Goal: Information Seeking & Learning: Learn about a topic

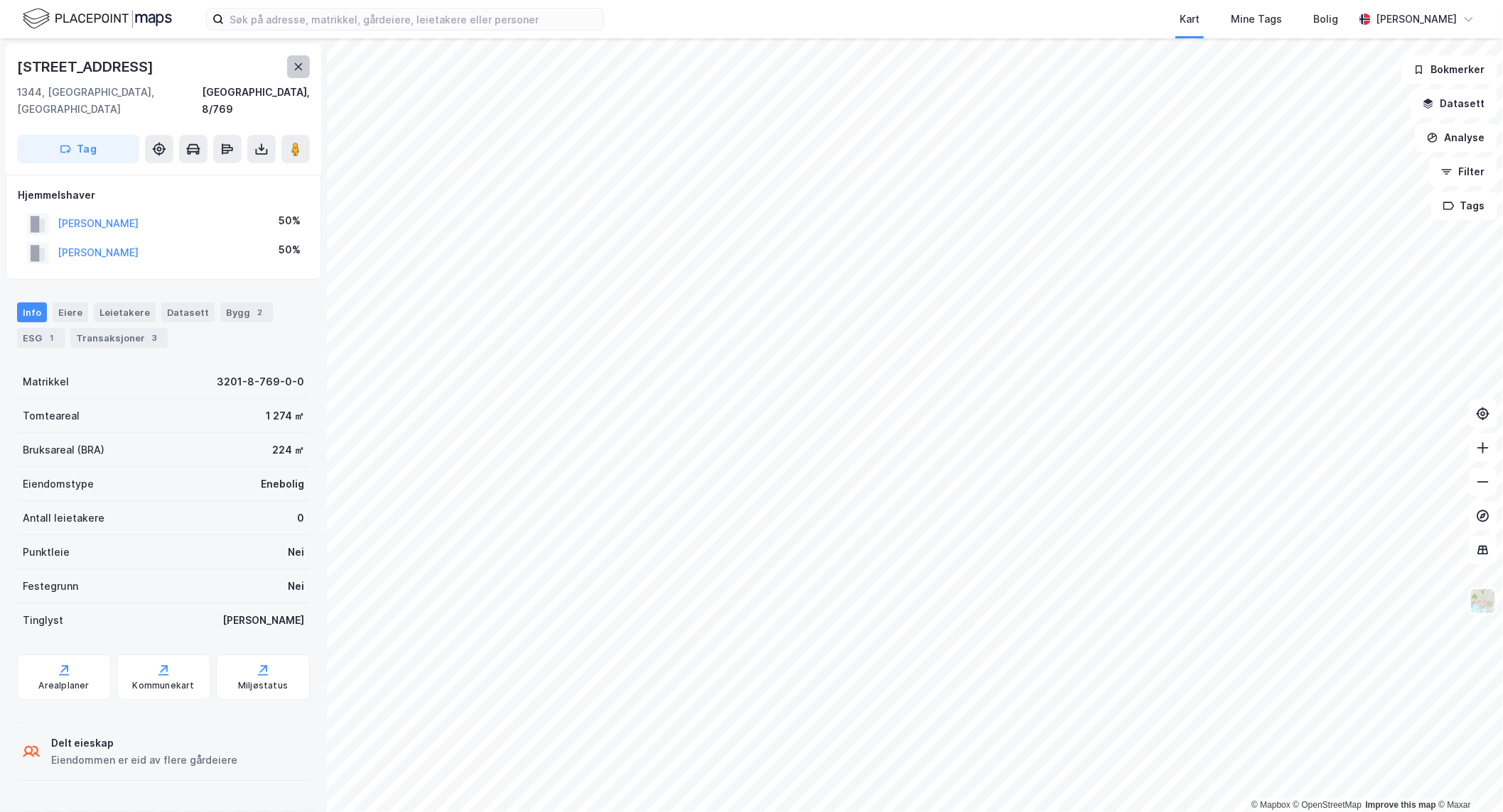
click at [299, 65] on icon at bounding box center [299, 67] width 8 height 7
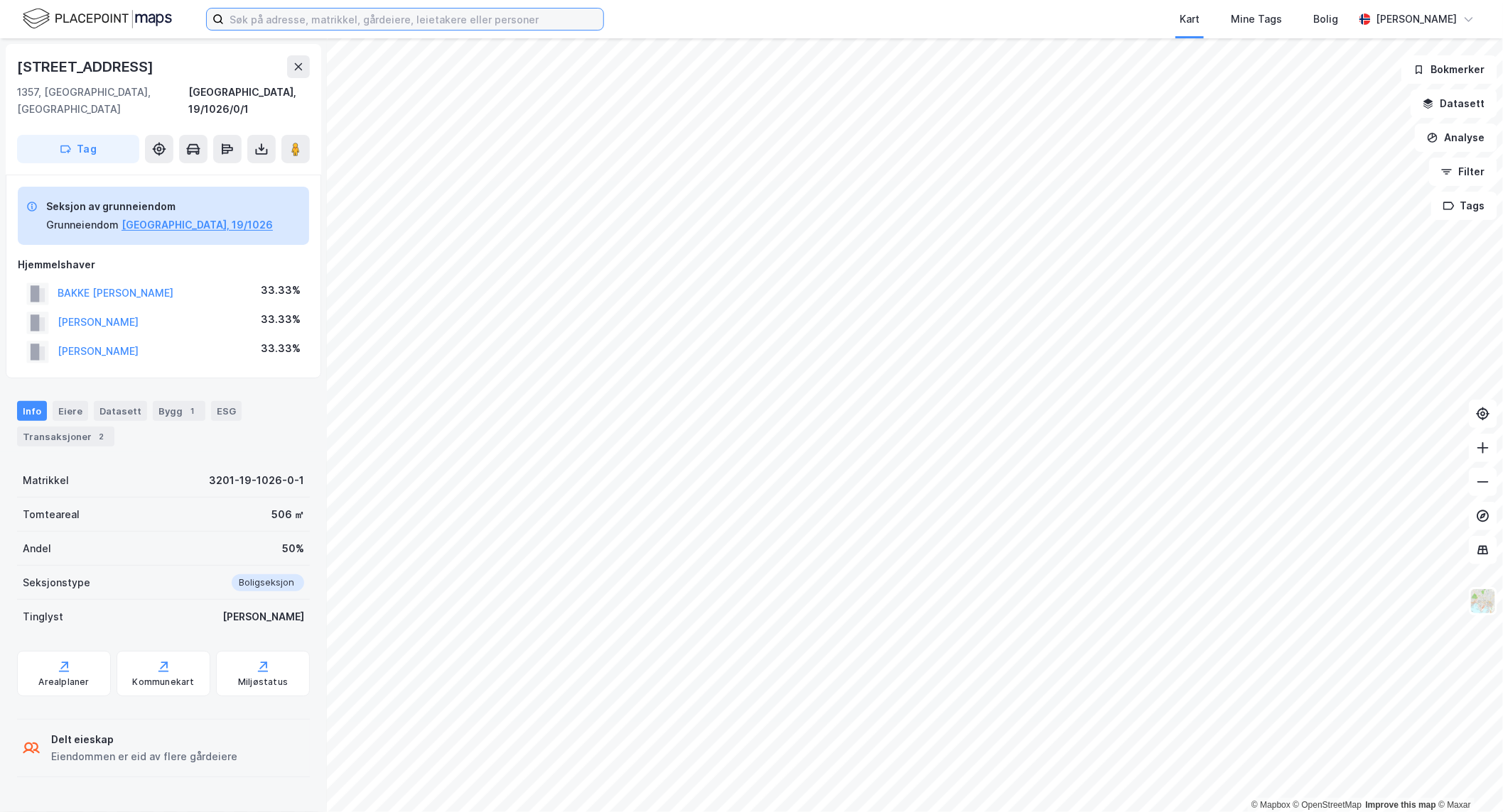
click at [455, 23] on input at bounding box center [413, 19] width 379 height 21
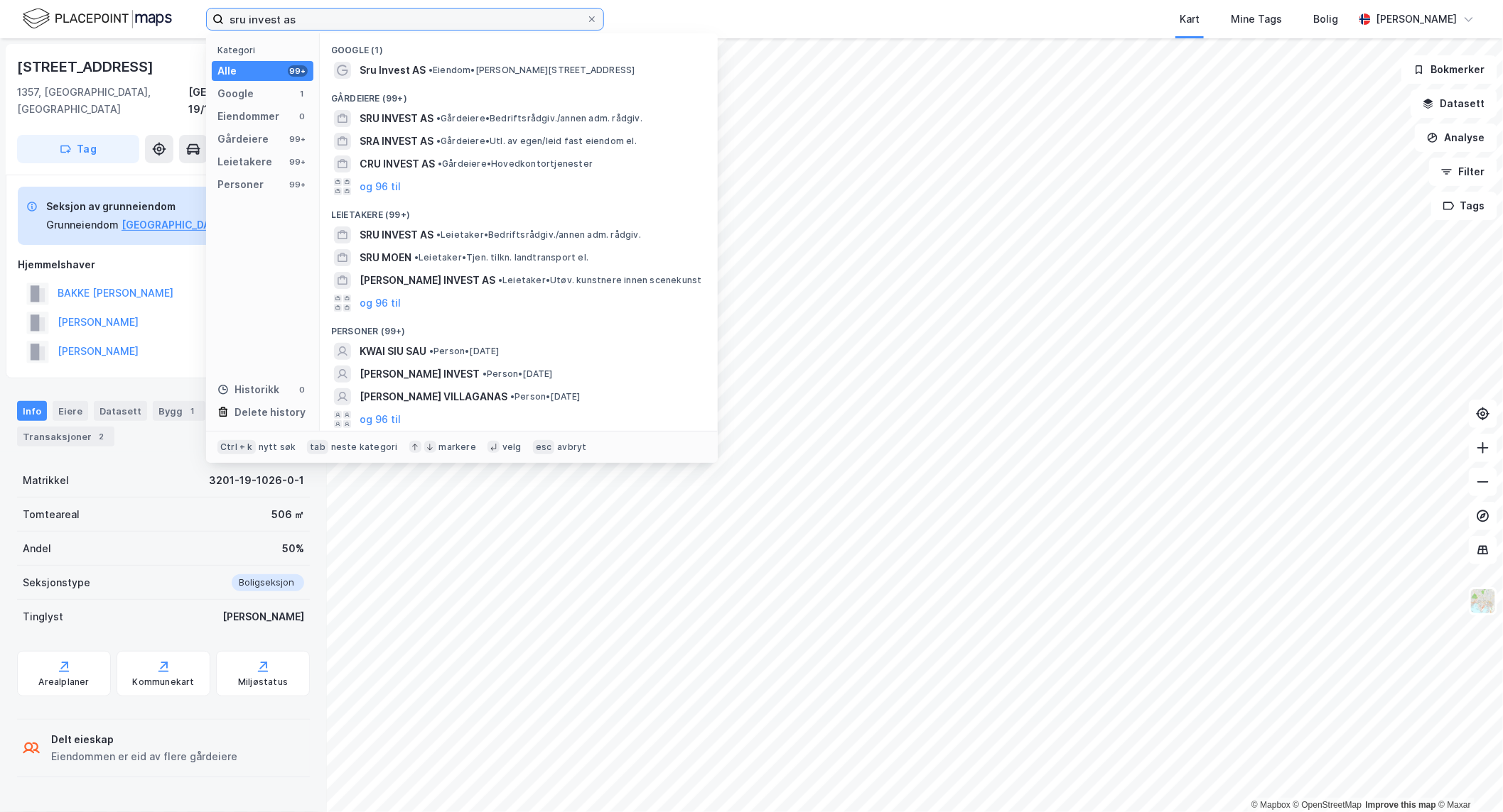
type input "sru invest as"
click at [402, 114] on span "SRU INVEST AS" at bounding box center [396, 118] width 74 height 17
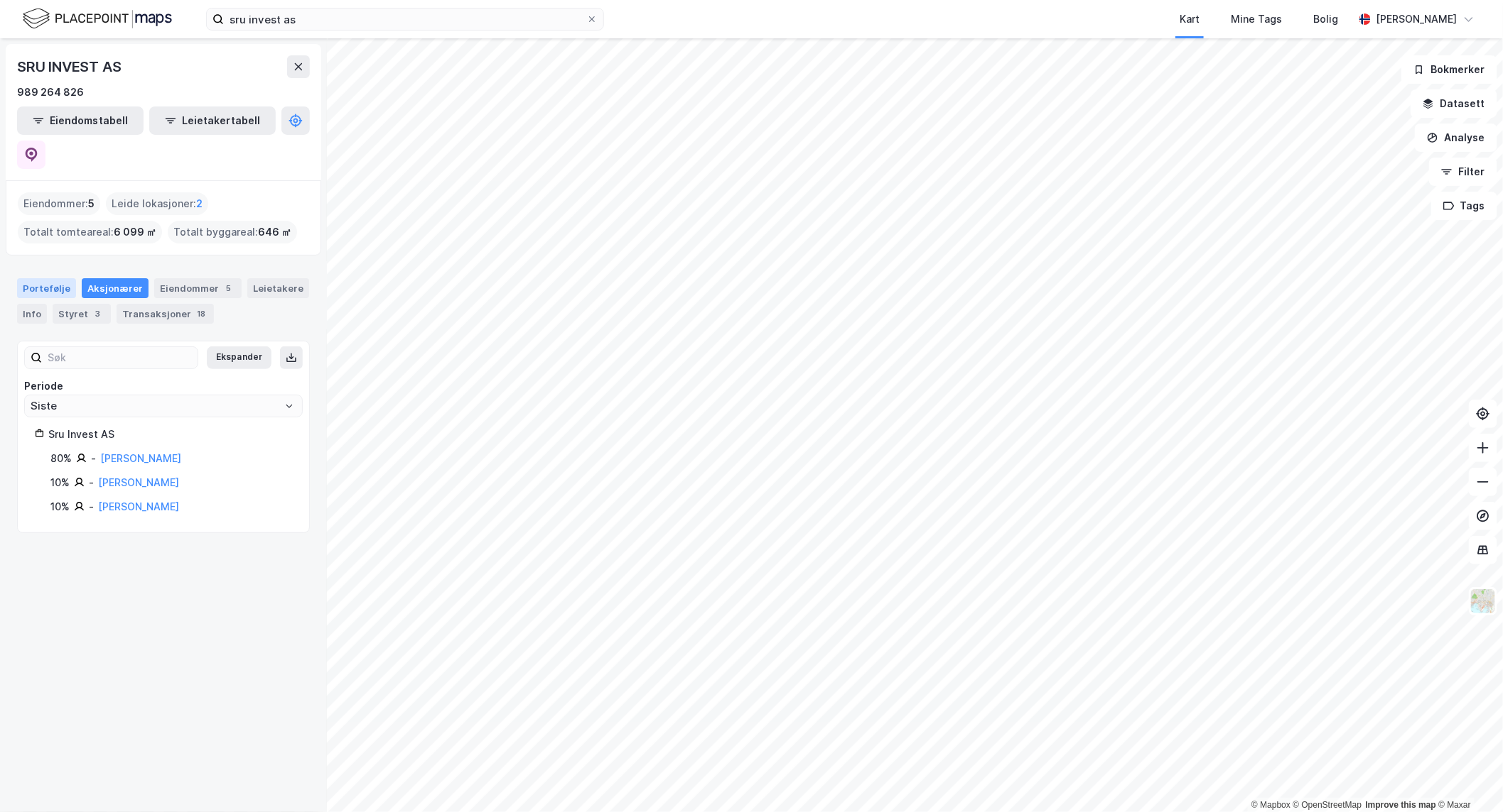
click at [38, 279] on div "Portefølje" at bounding box center [47, 288] width 59 height 20
